Goal: Task Accomplishment & Management: Manage account settings

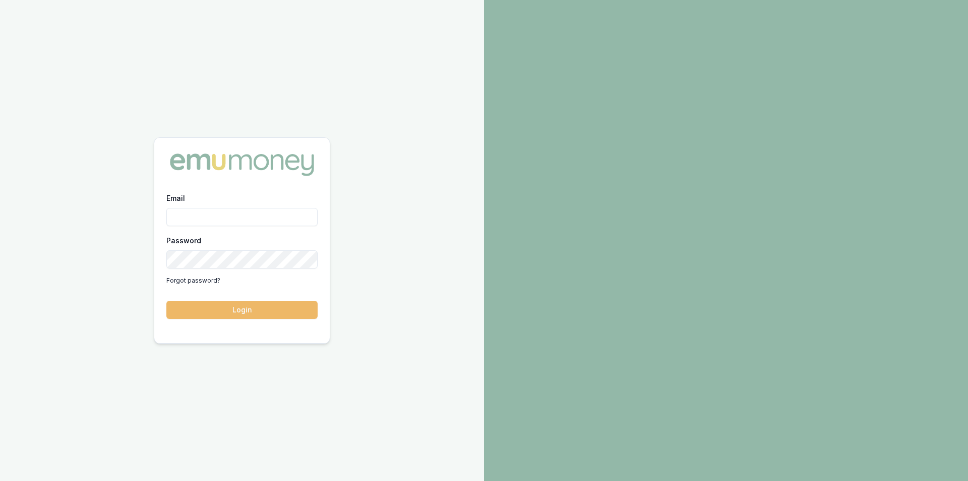
type input "[PERSON_NAME][EMAIL_ADDRESS][PERSON_NAME][DOMAIN_NAME]"
click at [261, 309] on button "Login" at bounding box center [241, 310] width 151 height 18
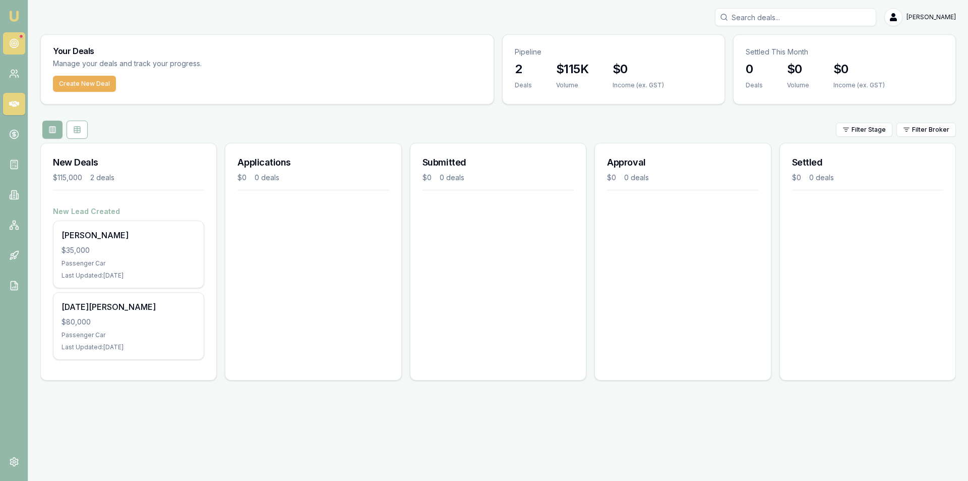
click at [12, 35] on link at bounding box center [14, 43] width 22 height 22
